Goal: Find specific page/section: Find specific page/section

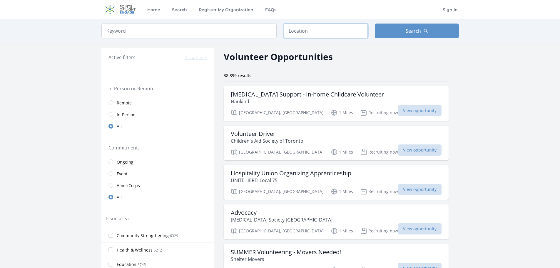
click at [332, 38] on input "text" at bounding box center [326, 31] width 84 height 15
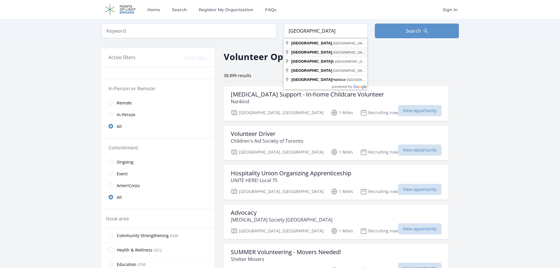
type input "[GEOGRAPHIC_DATA], [GEOGRAPHIC_DATA]"
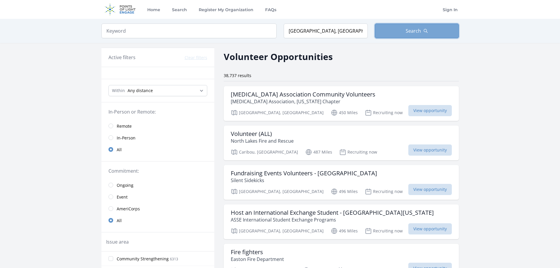
click at [434, 33] on button "Search" at bounding box center [417, 31] width 84 height 15
click at [164, 91] on select "Any distance , 5 Miles , 20 Miles , 50 Miles , 100 Miles" at bounding box center [158, 90] width 99 height 11
select select "32186"
click at [109, 85] on select "Any distance , 5 Miles , 20 Miles , 50 Miles , 100 Miles" at bounding box center [158, 90] width 99 height 11
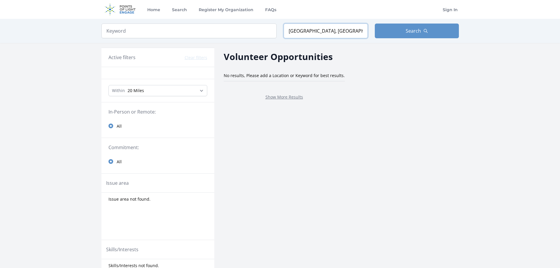
drag, startPoint x: 308, startPoint y: 31, endPoint x: 265, endPoint y: 31, distance: 43.5
click at [265, 31] on form "Keyword Location [GEOGRAPHIC_DATA], [GEOGRAPHIC_DATA] Search" at bounding box center [280, 31] width 358 height 15
click at [326, 31] on input "[GEOGRAPHIC_DATA]" at bounding box center [326, 31] width 84 height 15
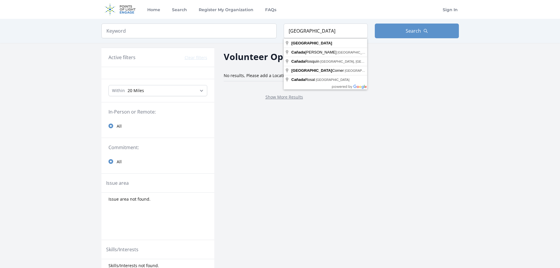
type input "[GEOGRAPHIC_DATA]"
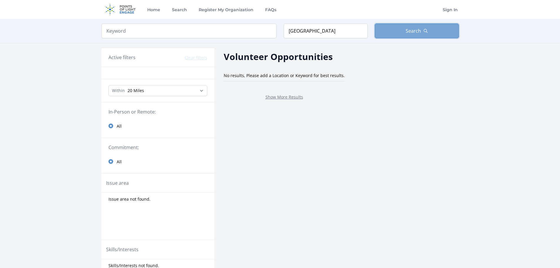
click at [413, 29] on span "Search" at bounding box center [413, 30] width 15 height 7
